Goal: Information Seeking & Learning: Find specific page/section

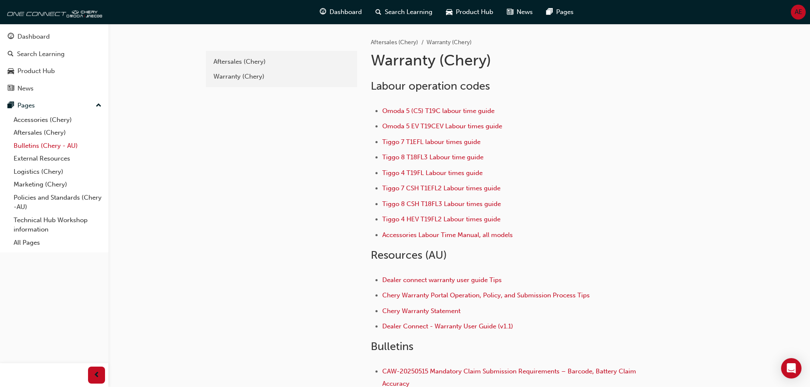
click at [54, 146] on link "Bulletins (Chery - AU)" at bounding box center [57, 145] width 95 height 13
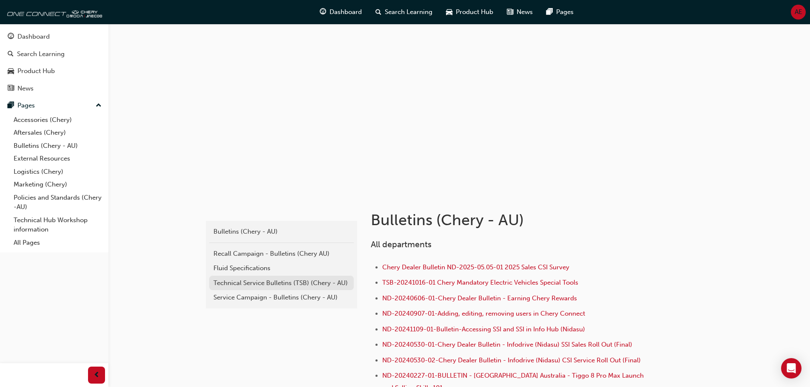
click at [316, 281] on div "Technical Service Bulletins (TSB) (Chery - AU)" at bounding box center [281, 283] width 136 height 10
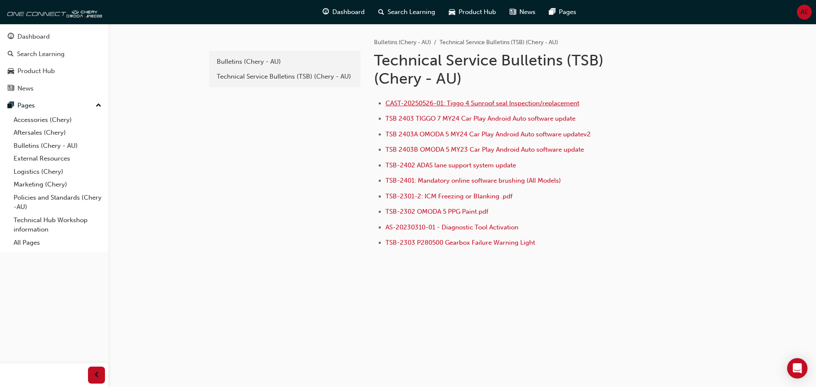
click at [444, 107] on span "CAST-20250526-01: Tiggo 4 Sunroof seal Inspection/replacement" at bounding box center [483, 103] width 194 height 8
